Goal: Browse casually

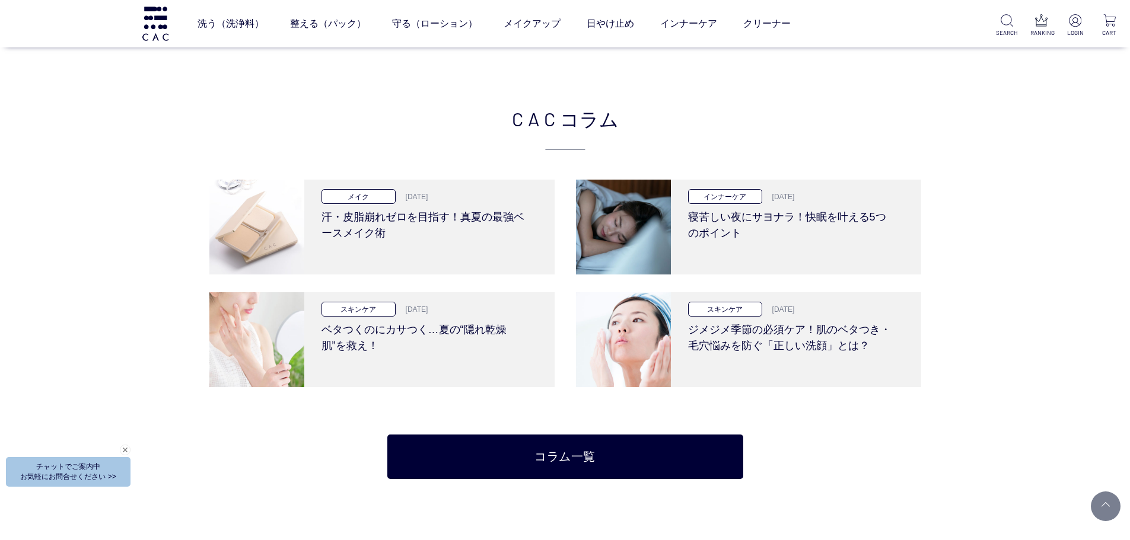
scroll to position [2966, 0]
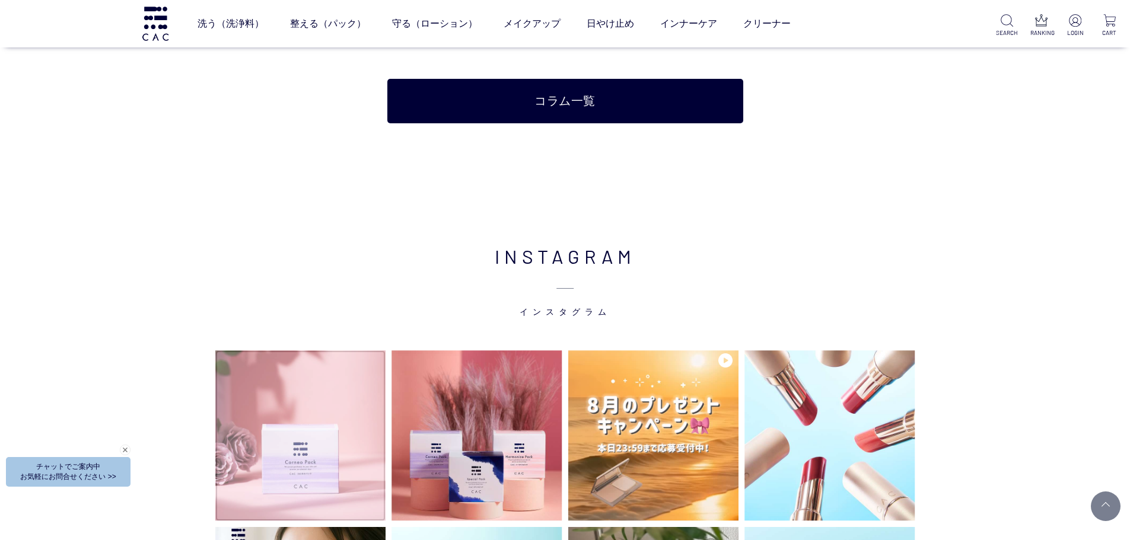
click at [288, 431] on img at bounding box center [300, 436] width 171 height 171
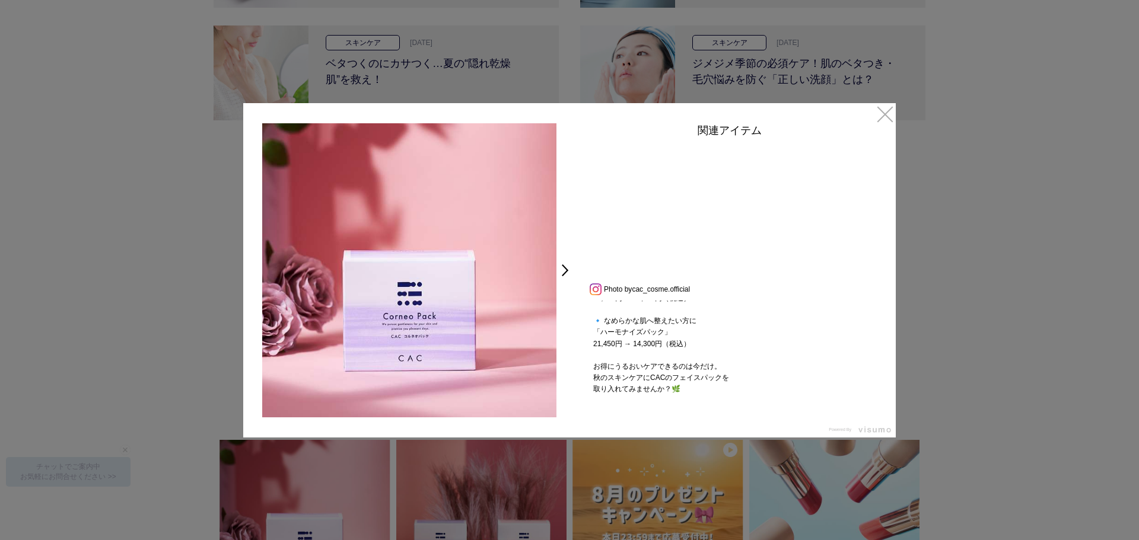
scroll to position [202, 0]
click at [882, 113] on link "×" at bounding box center [884, 113] width 21 height 21
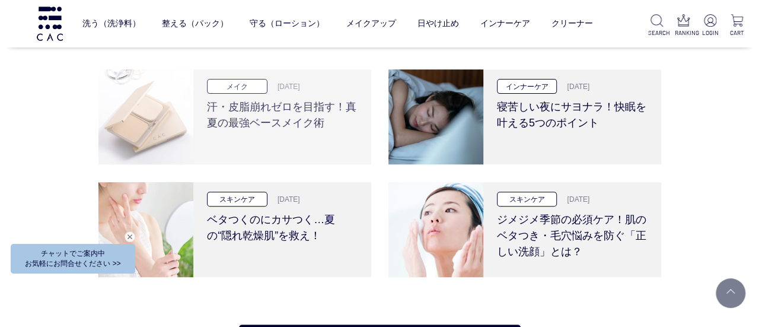
scroll to position [2369, 0]
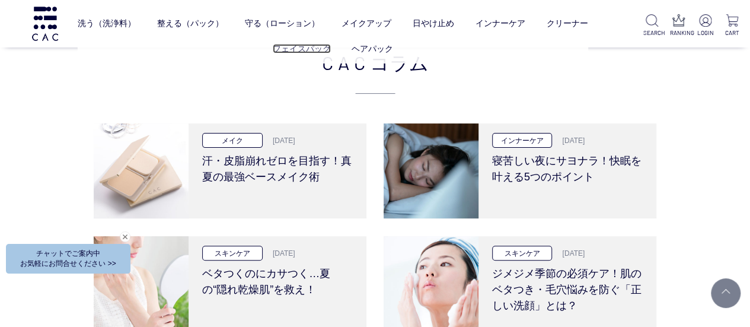
click at [290, 49] on link "フェイスパック" at bounding box center [302, 48] width 58 height 9
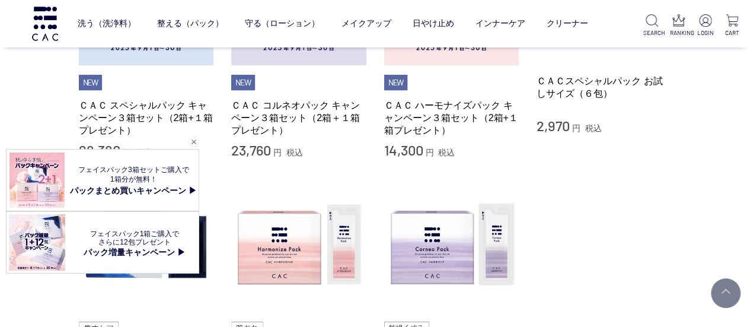
scroll to position [237, 0]
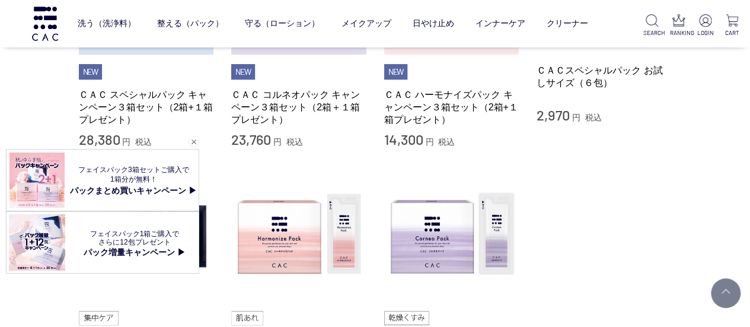
click at [590, 192] on li "ＣＡＣ スペシャルパック 14,190 円 税込 ＣＡＣ ハーモナイズパック 7,150 円 税込 ＣＡＣ コルネオパック 11,880 円 税込" at bounding box center [375, 278] width 593 height 225
click at [198, 144] on div "閉じる" at bounding box center [194, 141] width 11 height 11
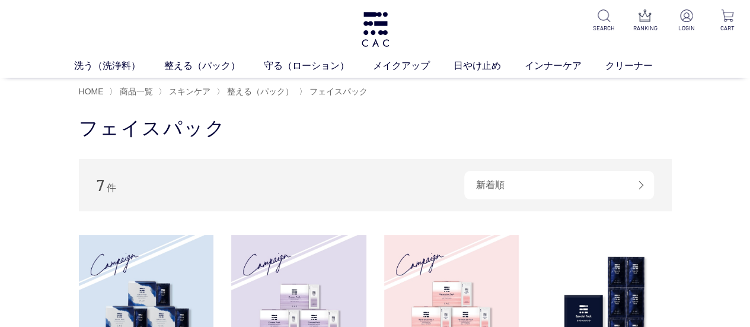
scroll to position [119, 0]
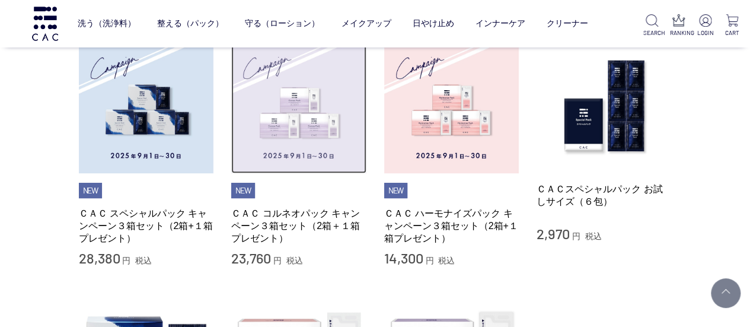
click at [278, 114] on img at bounding box center [298, 106] width 135 height 135
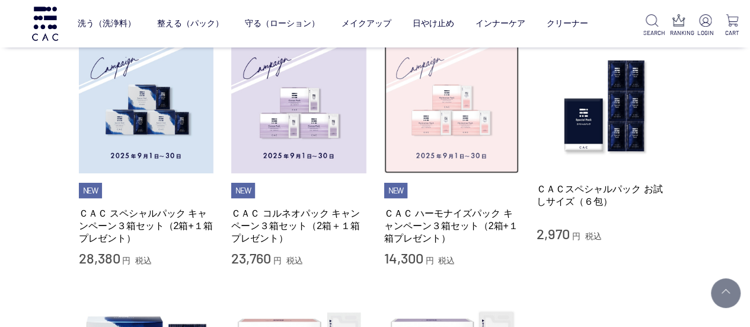
click at [461, 113] on img at bounding box center [451, 106] width 135 height 135
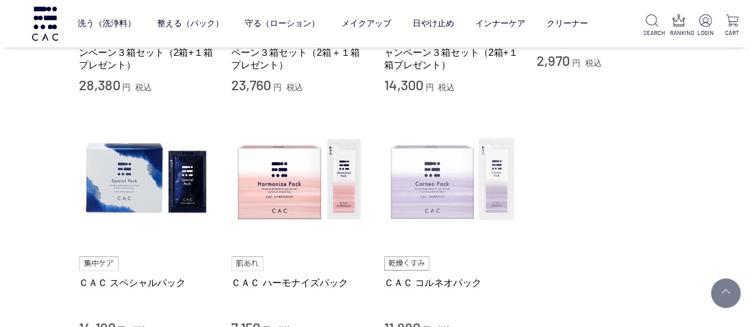
scroll to position [356, 0]
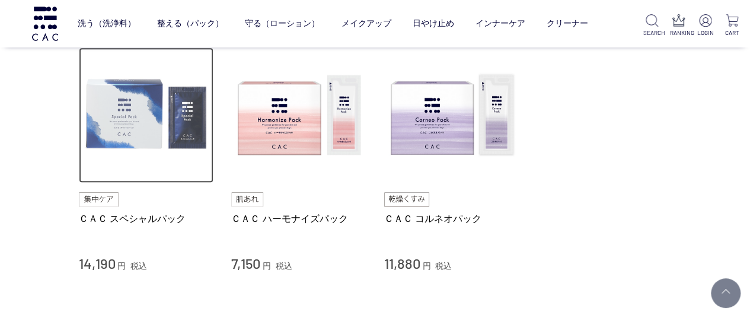
click at [128, 122] on img at bounding box center [146, 114] width 135 height 135
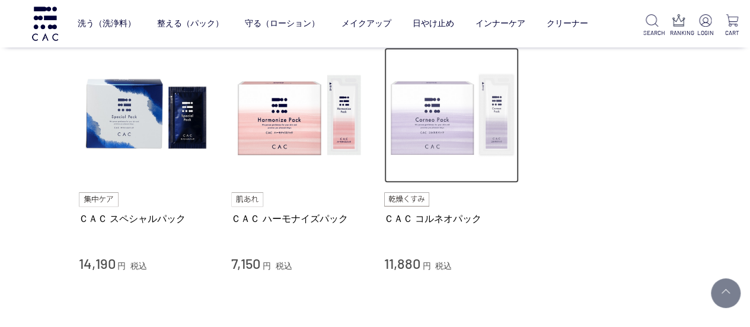
click at [470, 129] on img at bounding box center [451, 114] width 135 height 135
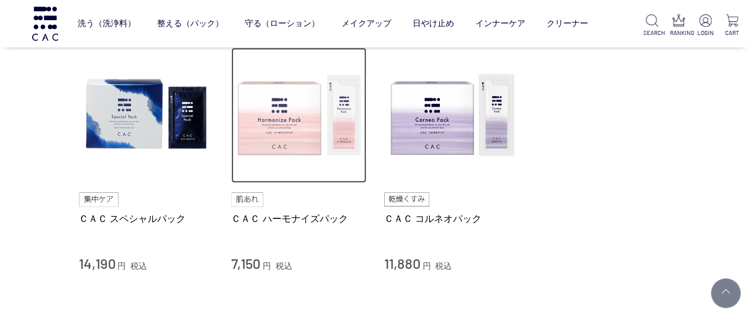
click at [320, 149] on img at bounding box center [298, 114] width 135 height 135
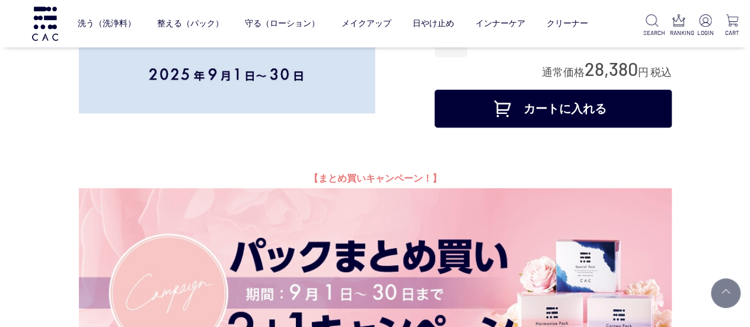
scroll to position [119, 0]
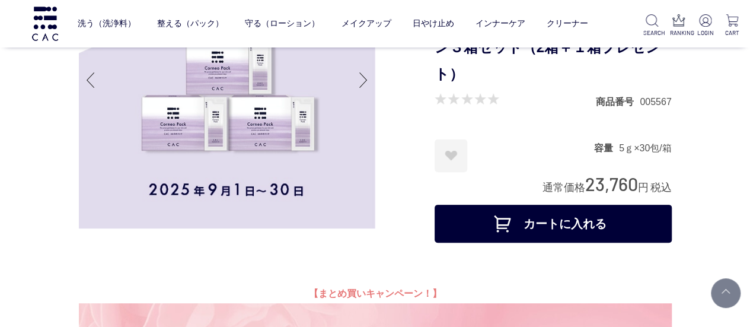
scroll to position [59, 0]
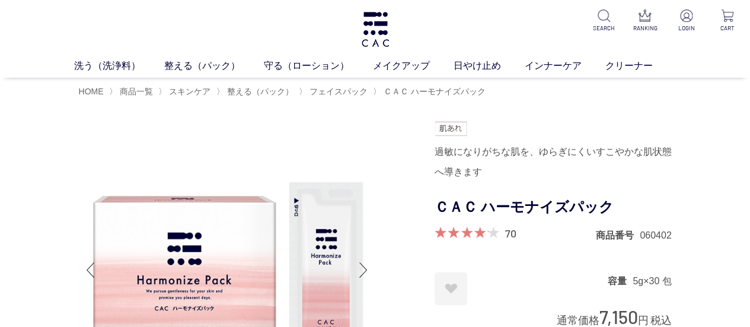
drag, startPoint x: 20, startPoint y: 148, endPoint x: 91, endPoint y: 74, distance: 101.9
click at [374, 47] on h1 at bounding box center [375, 29] width 31 height 59
click at [377, 30] on img at bounding box center [375, 29] width 31 height 35
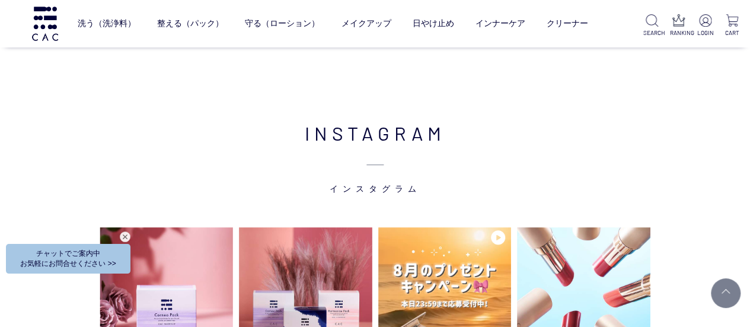
scroll to position [2966, 0]
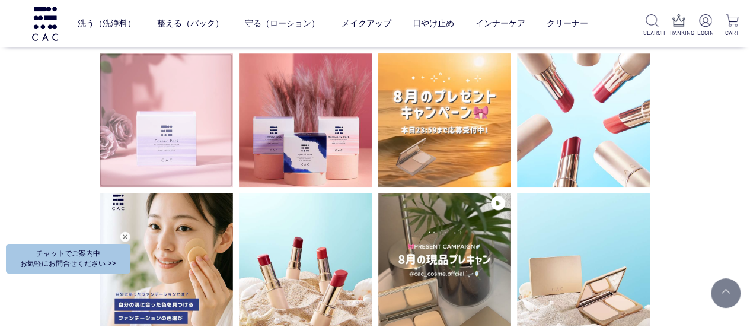
click at [169, 101] on img at bounding box center [166, 119] width 133 height 133
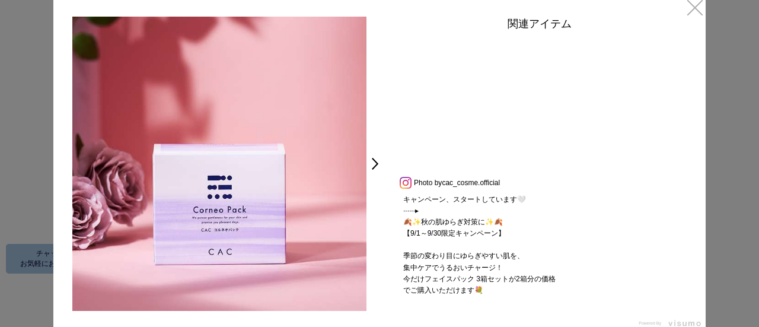
click at [457, 98] on div at bounding box center [539, 105] width 297 height 139
click at [710, 14] on div at bounding box center [379, 163] width 759 height 327
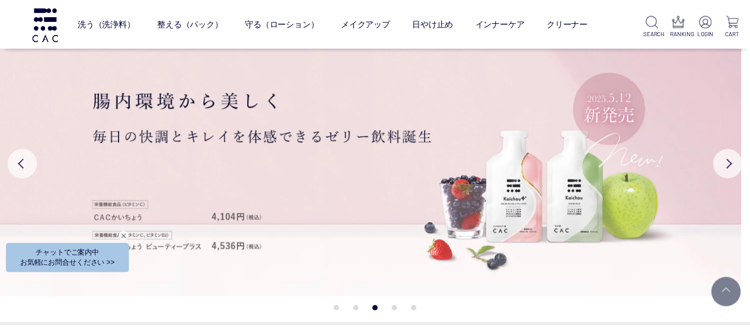
scroll to position [2966, 0]
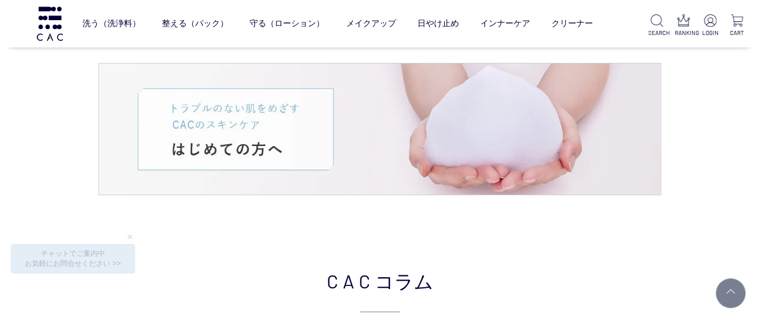
scroll to position [2076, 0]
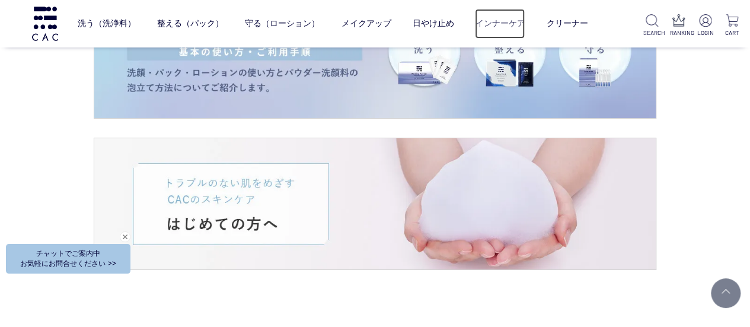
click at [492, 25] on link "インナーケア" at bounding box center [500, 24] width 50 height 30
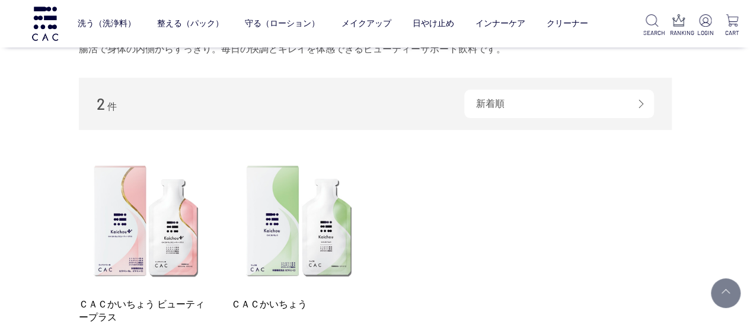
scroll to position [178, 0]
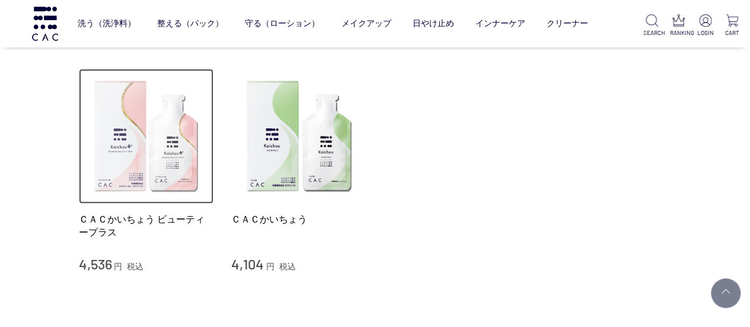
click at [100, 160] on img at bounding box center [146, 136] width 135 height 135
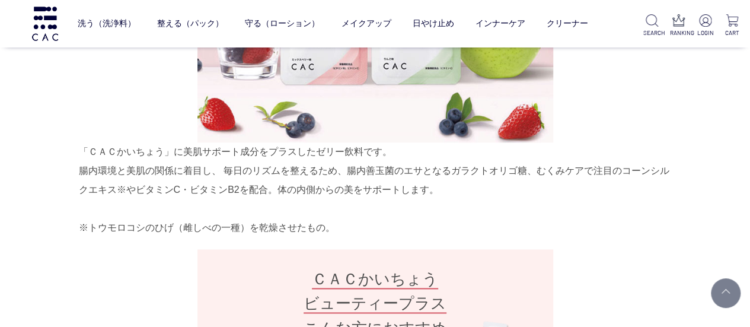
scroll to position [712, 0]
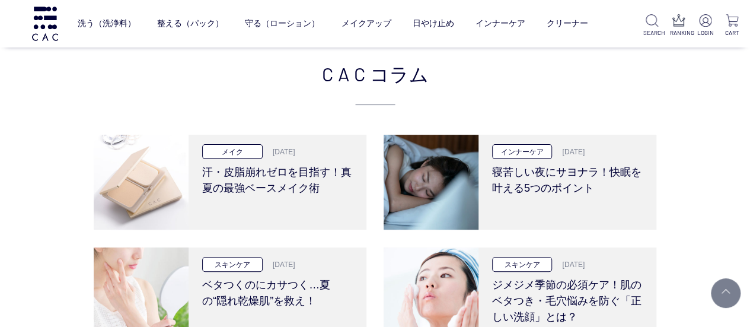
scroll to position [2491, 0]
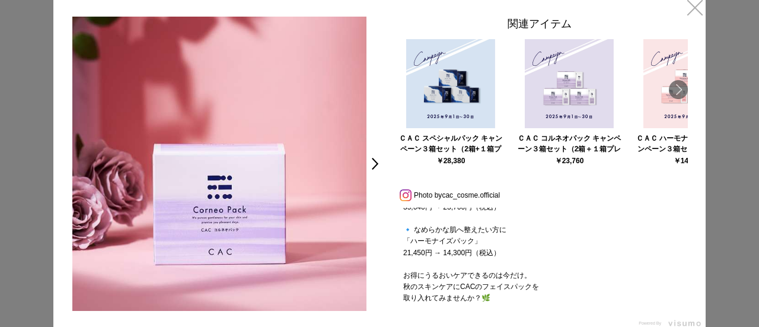
scroll to position [261, 0]
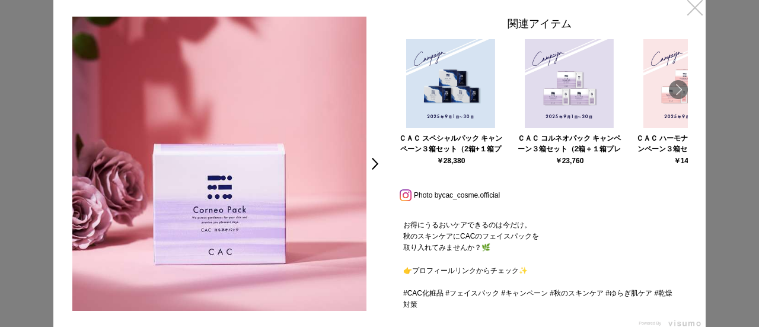
click at [702, 5] on link "×" at bounding box center [694, 6] width 21 height 21
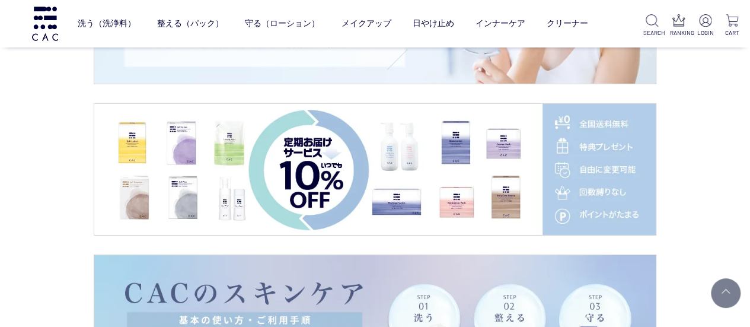
scroll to position [1969, 0]
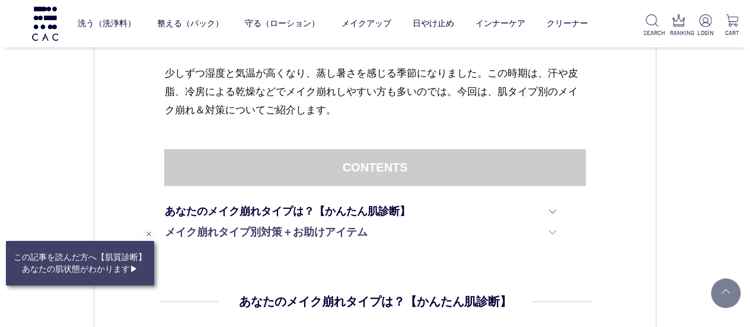
scroll to position [712, 0]
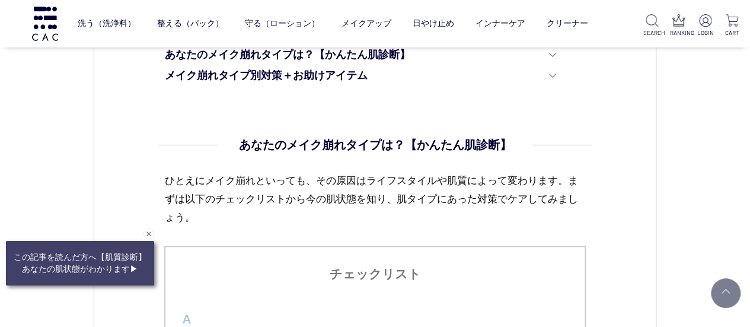
click at [280, 187] on p "ひとえにメイク崩れといっても、その原因はライフスタイルや肌質によって変わります。まずは以下のチェックリストから今の肌状態を知り、肌タイプにあった対策でケアして…" at bounding box center [374, 208] width 421 height 74
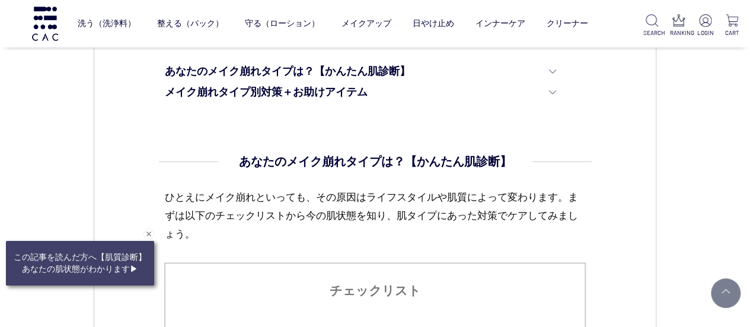
scroll to position [652, 0]
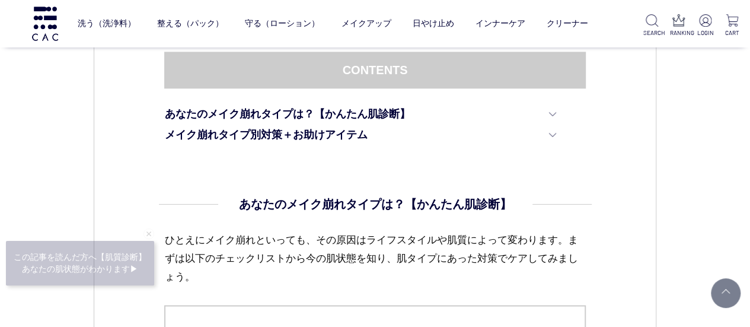
click at [533, 257] on p "ひとえにメイク崩れといっても、その原因はライフスタイルや肌質によって変わります。まずは以下のチェックリストから今の肌状態を知り、肌タイプにあった対策でケアして…" at bounding box center [374, 268] width 421 height 74
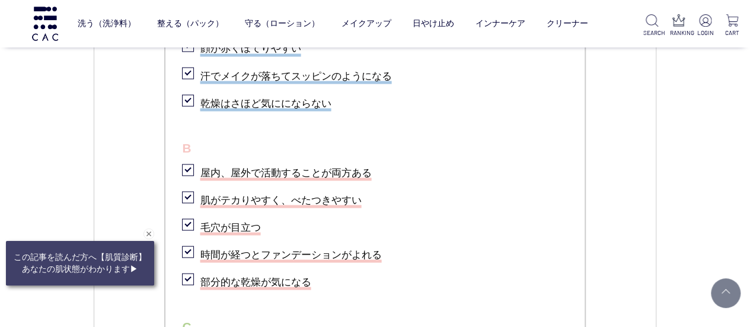
scroll to position [1068, 0]
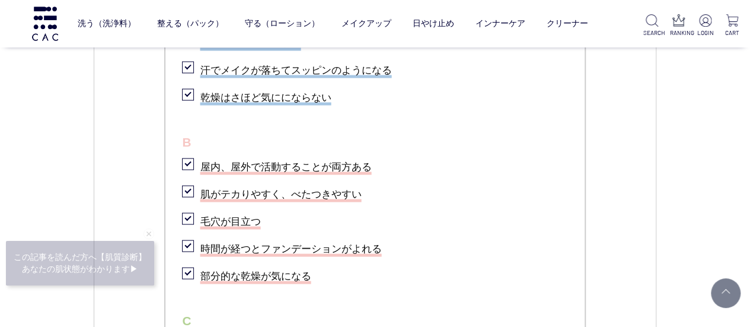
drag, startPoint x: 570, startPoint y: 232, endPoint x: 549, endPoint y: 215, distance: 27.0
click at [569, 232] on ul "チェックリスト A 屋外にいることが多い、または徒歩通勤（通学）である 汗をかきやすい体質である 顔が赤くほてりやすい 汗でメイクが落ちてスッピンのようになる…" at bounding box center [374, 187] width 421 height 595
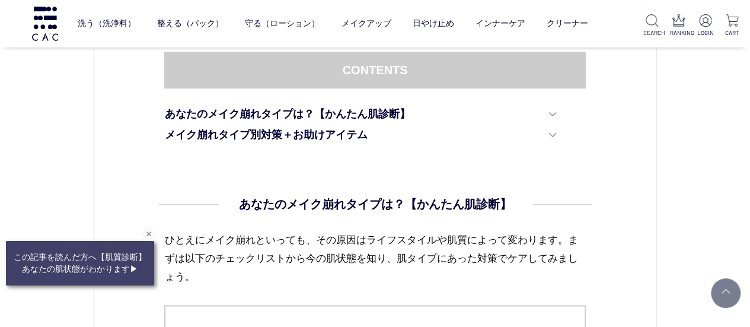
scroll to position [830, 0]
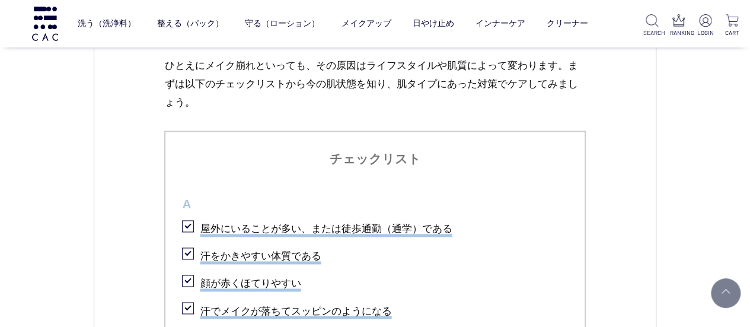
click at [18, 29] on div "洗う（洗浄料） 液体洗浄料 パウダー洗浄料 泡洗顔料 グッズ 整える（パック） フェイスパック ヘアパック 守る（ローション） 保湿化粧水 柔軟化粧水 美容液…" at bounding box center [300, 23] width 600 height 47
click at [46, 25] on img at bounding box center [45, 24] width 30 height 34
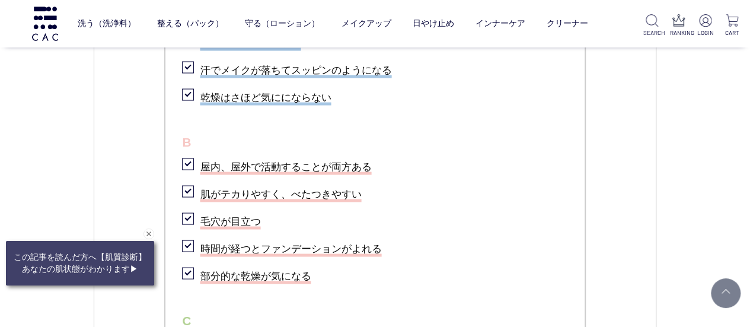
click at [276, 233] on ul "チェックリスト A 屋外にいることが多い、または徒歩通勤（通学）である 汗をかきやすい体質である 顔が赤くほてりやすい 汗でメイクが落ちてスッピンのようになる…" at bounding box center [374, 187] width 421 height 595
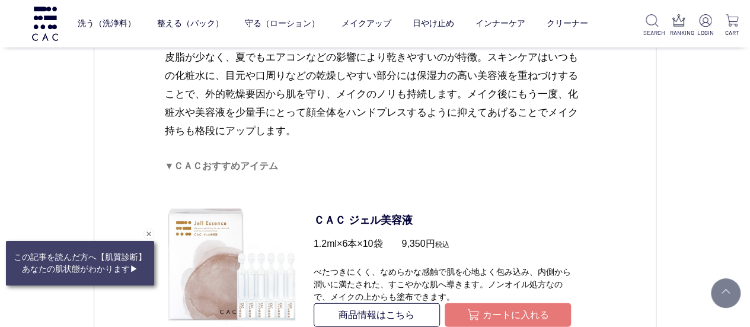
scroll to position [3381, 0]
